Goal: Information Seeking & Learning: Understand process/instructions

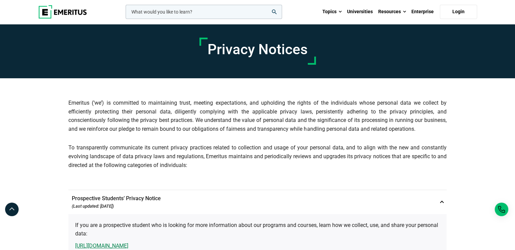
click at [427, 60] on div "Privacy Notices" at bounding box center [257, 51] width 373 height 54
click at [453, 65] on div "Privacy Notices" at bounding box center [257, 51] width 447 height 54
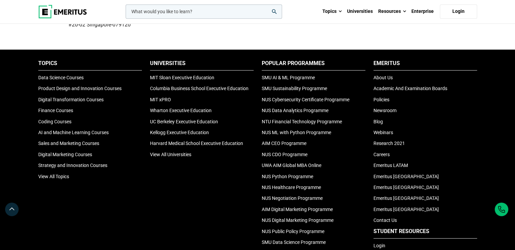
scroll to position [656, 0]
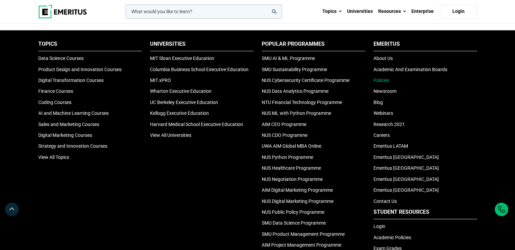
scroll to position [606, 0]
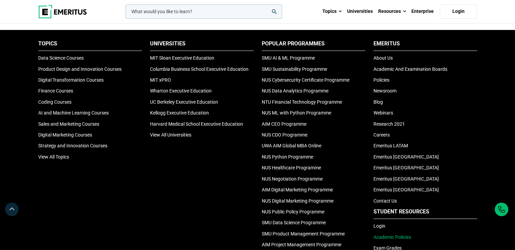
click at [403, 234] on link "Academic Policies" at bounding box center [393, 236] width 38 height 5
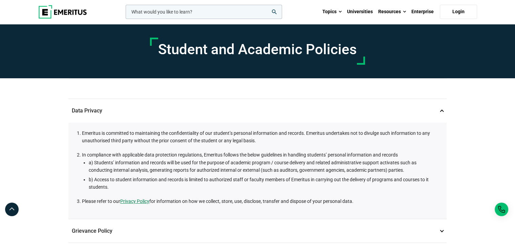
scroll to position [270, 0]
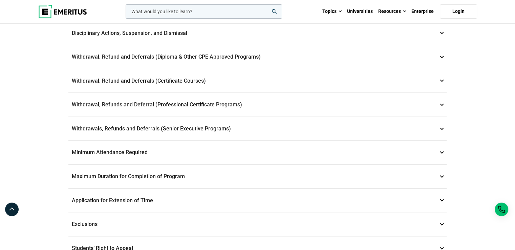
click at [181, 124] on p "Withdrawals, Refunds and Deferrals (Senior Executive Programs) 9" at bounding box center [257, 129] width 378 height 24
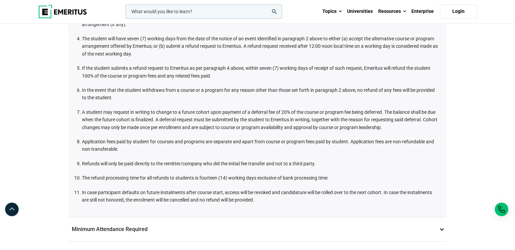
scroll to position [397, 0]
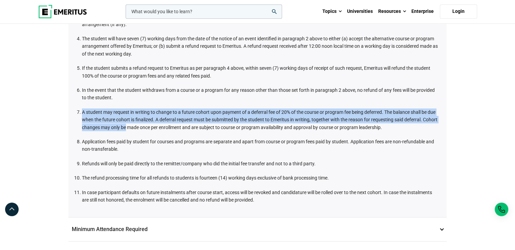
drag, startPoint x: 83, startPoint y: 107, endPoint x: 126, endPoint y: 122, distance: 45.3
click at [126, 122] on li "A student may request in writing to change to a future cohort upon payment of a…" at bounding box center [261, 119] width 358 height 23
drag, startPoint x: 462, startPoint y: 67, endPoint x: 445, endPoint y: 24, distance: 46.4
click at [462, 66] on div "Student and Academic Policies Data Privacy 1 Emeritus is committed to maintaini…" at bounding box center [257, 35] width 515 height 816
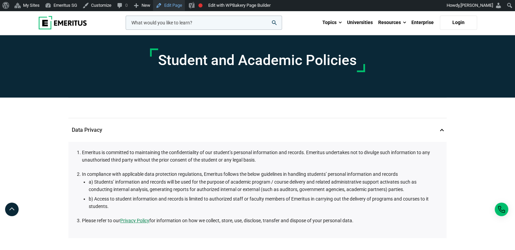
click at [172, 6] on link "Edit Page" at bounding box center [169, 5] width 32 height 11
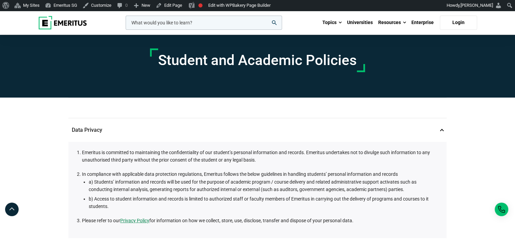
scroll to position [378, 0]
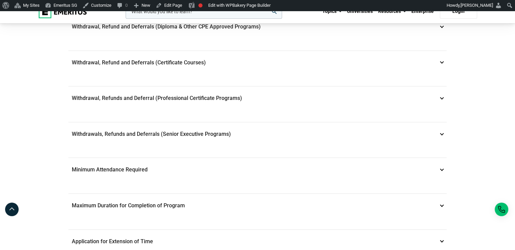
click at [436, 128] on p "Withdrawals, Refunds and Deferrals (Senior Executive Programs) 9" at bounding box center [257, 134] width 378 height 24
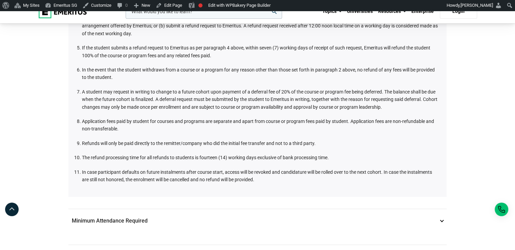
scroll to position [532, 0]
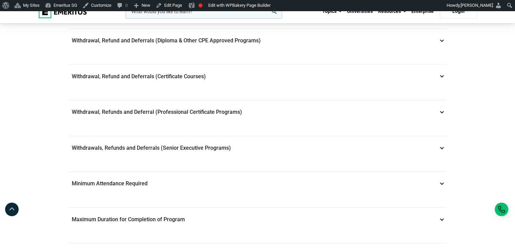
scroll to position [355, 0]
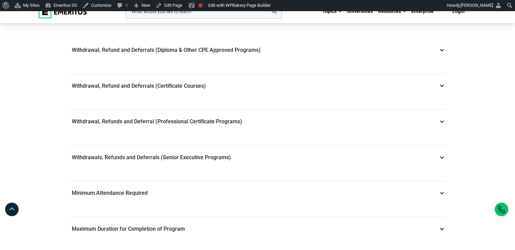
click at [233, 152] on p "Withdrawals, Refunds and Deferrals (Senior Executive Programs) 9" at bounding box center [257, 158] width 378 height 24
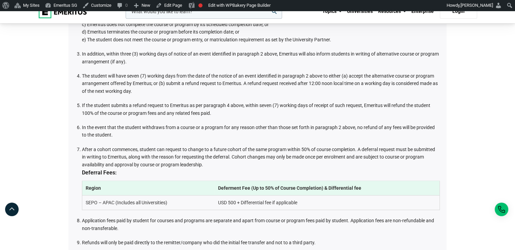
scroll to position [474, 0]
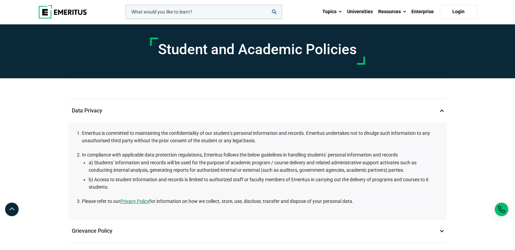
scroll to position [270, 0]
